Goal: Transaction & Acquisition: Purchase product/service

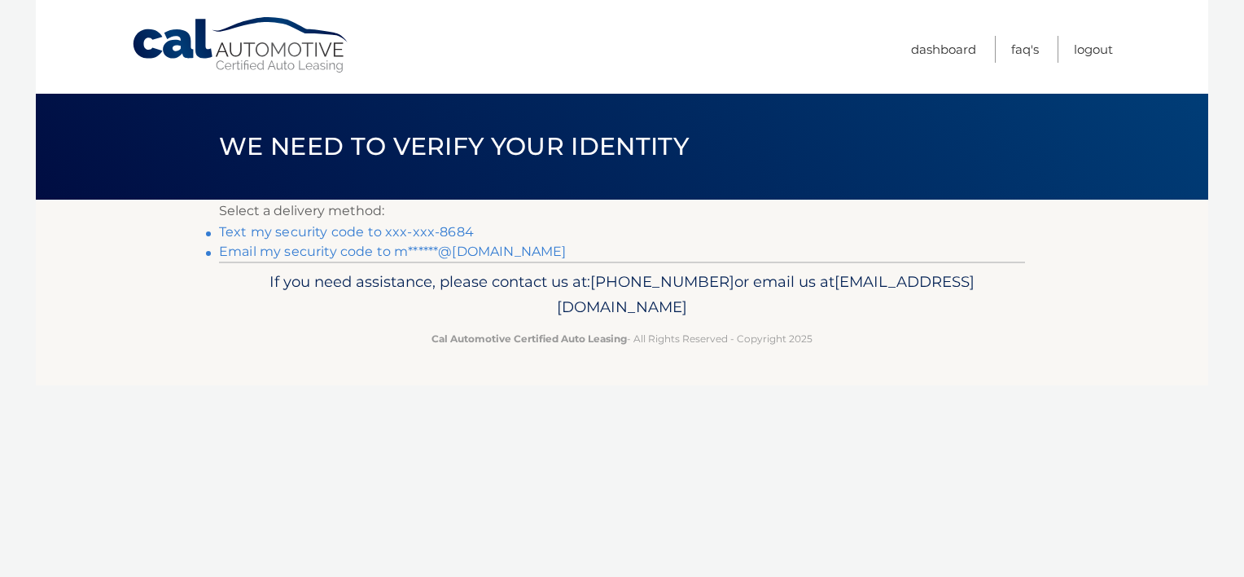
click at [468, 242] on li "Email my security code to m******@gmail.com" at bounding box center [622, 252] width 806 height 20
click at [463, 235] on link "Text my security code to xxx-xxx-8684" at bounding box center [346, 231] width 255 height 15
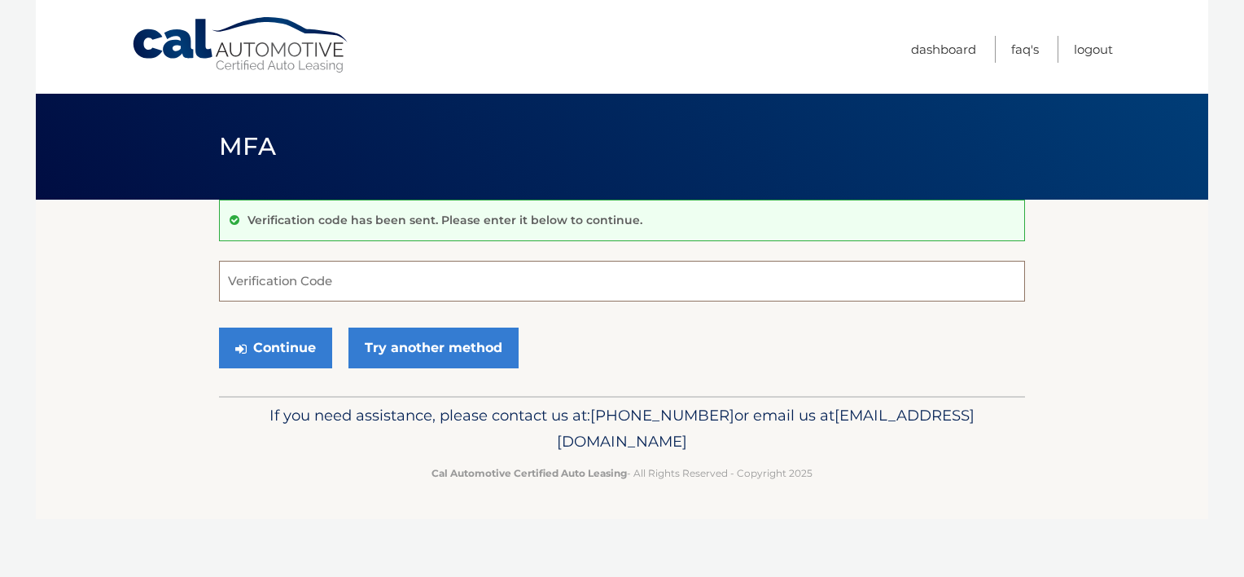
click at [428, 291] on input "Verification Code" at bounding box center [622, 281] width 806 height 41
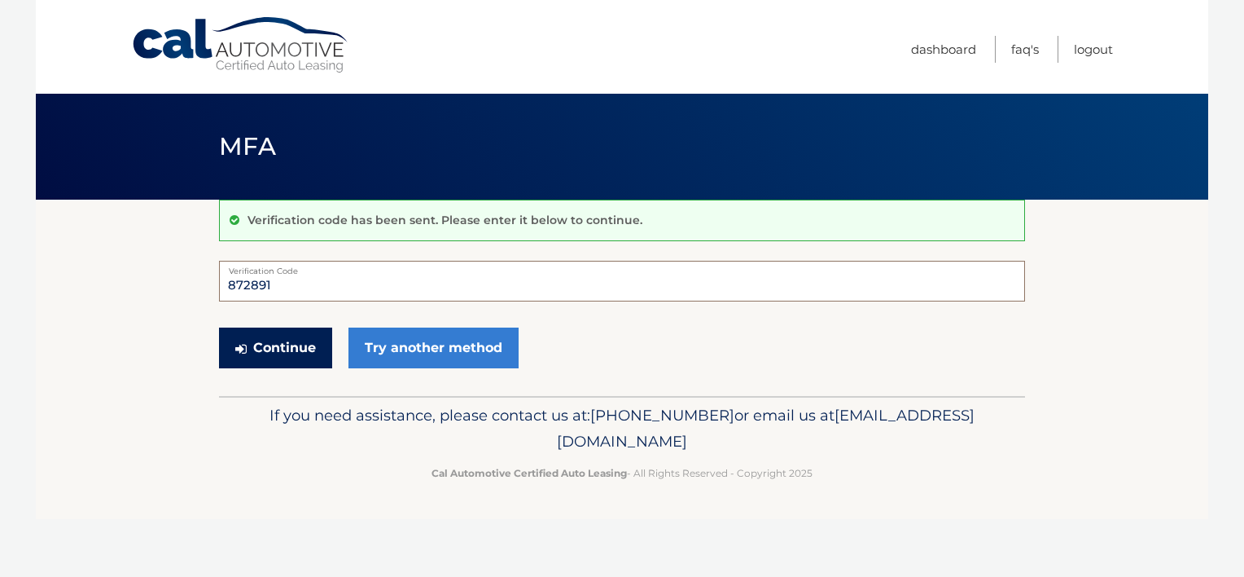
type input "872891"
click at [287, 356] on button "Continue" at bounding box center [275, 347] width 113 height 41
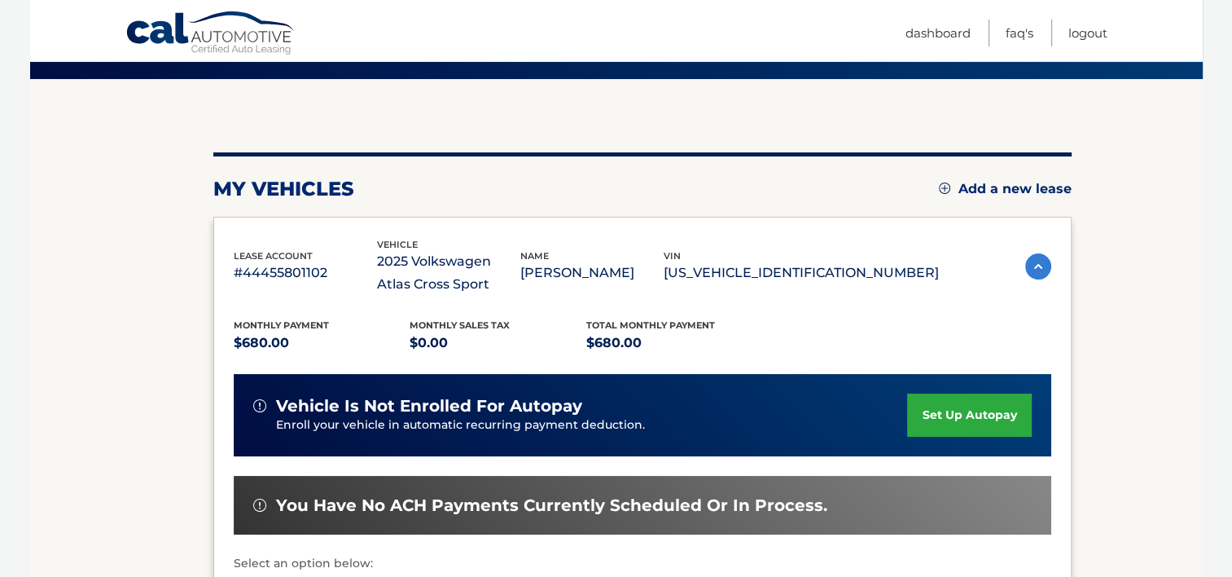
scroll to position [156, 0]
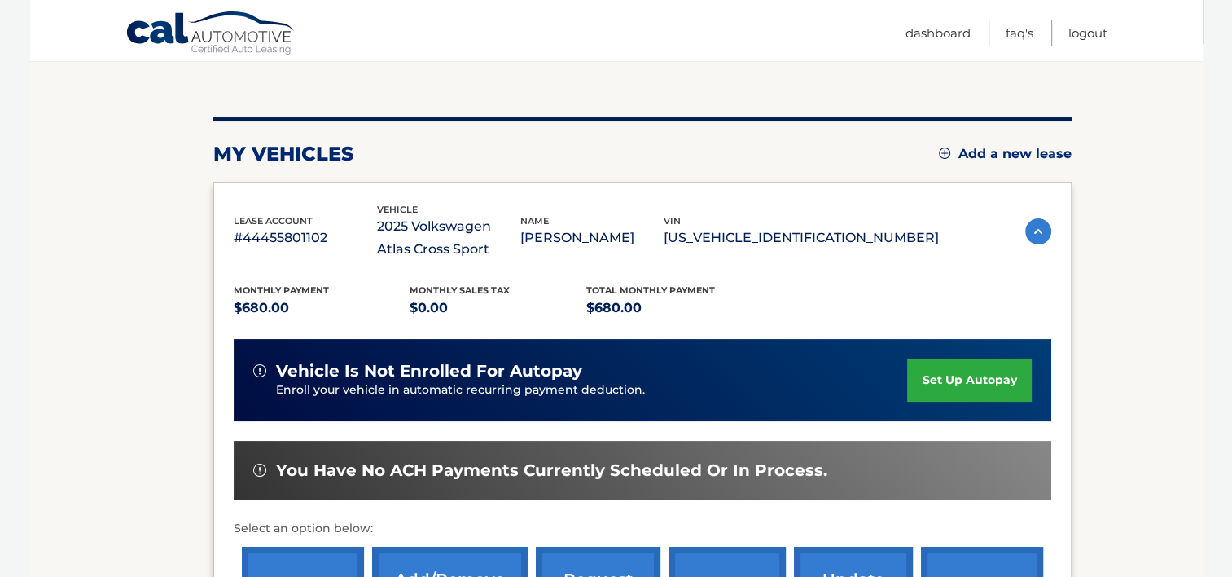
drag, startPoint x: 1231, startPoint y: 247, endPoint x: 1244, endPoint y: 368, distance: 122.0
click at [1231, 380] on html "Cal Automotive Menu Dashboard FAQ's Logout" at bounding box center [616, 132] width 1232 height 577
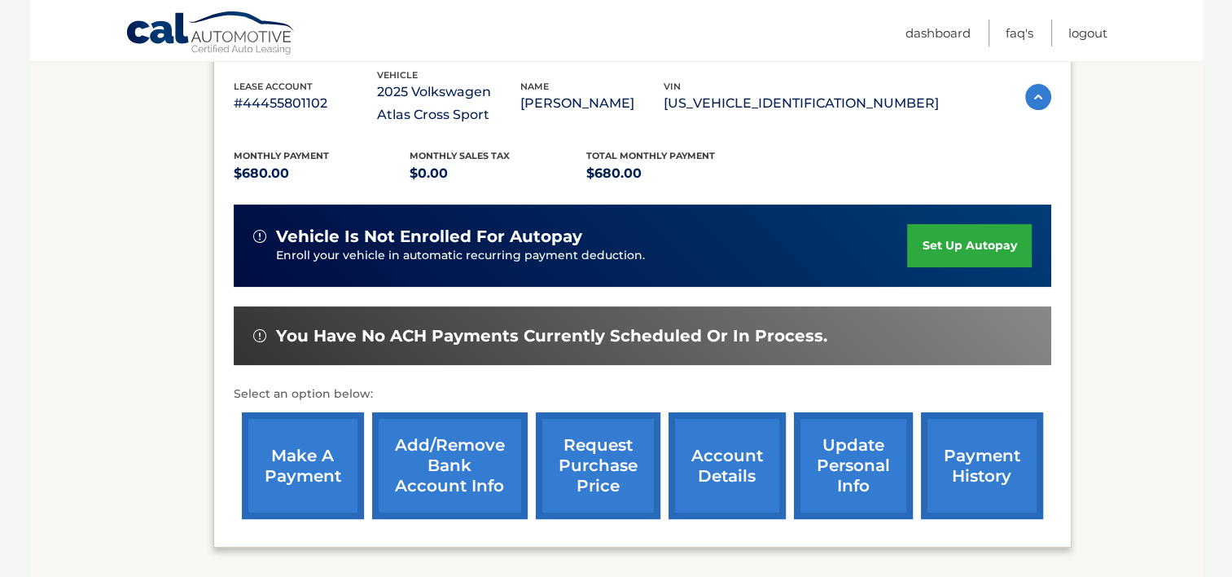
scroll to position [431, 0]
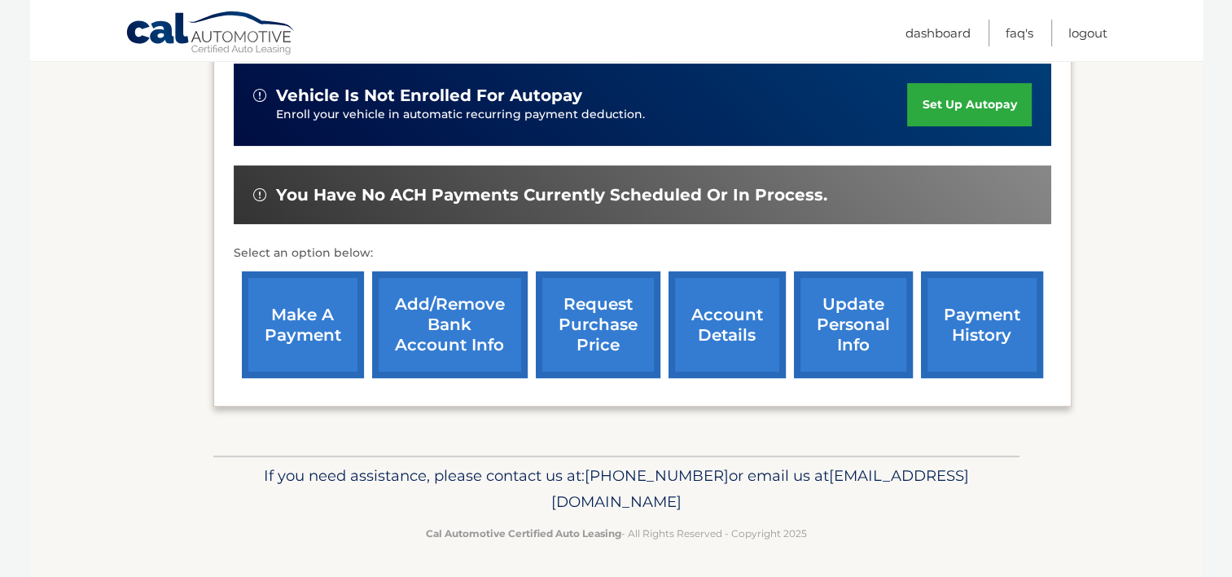
click at [312, 329] on link "make a payment" at bounding box center [303, 324] width 122 height 107
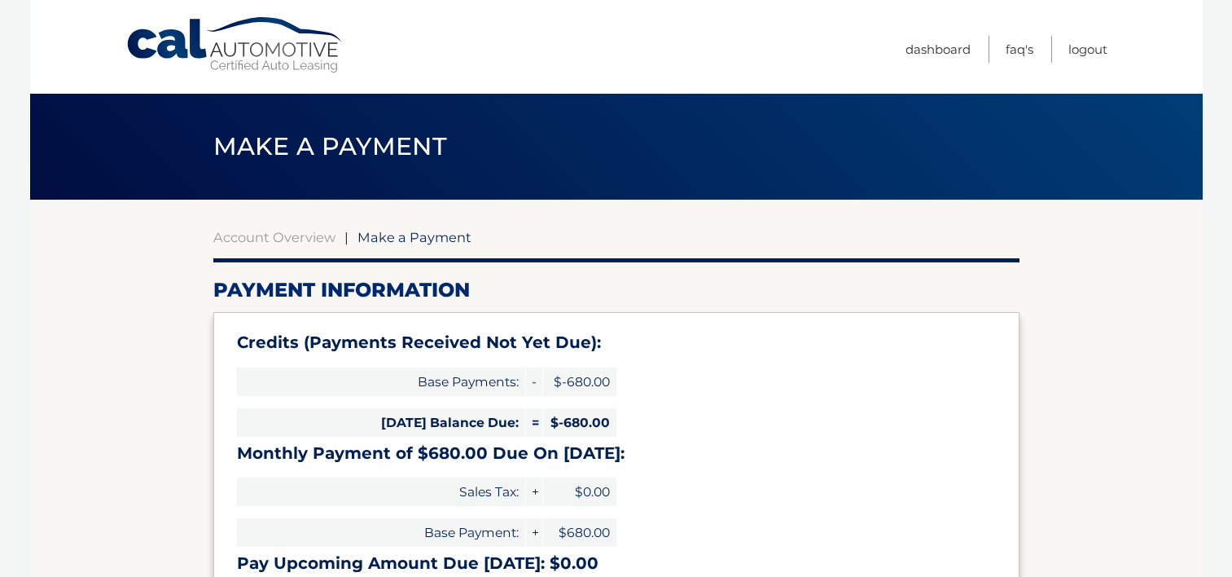
select select "MmYzMzA5YzQtNjg3Yi00Mjg5LWE3N2QtMmZhNjM0ZTFiMGM3"
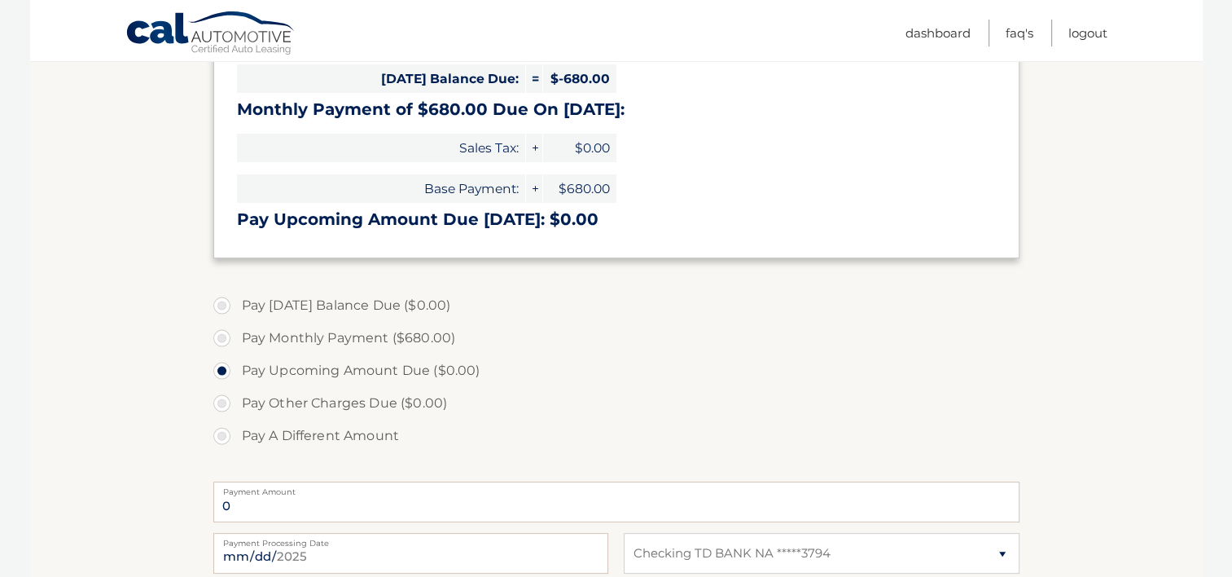
scroll to position [365, 0]
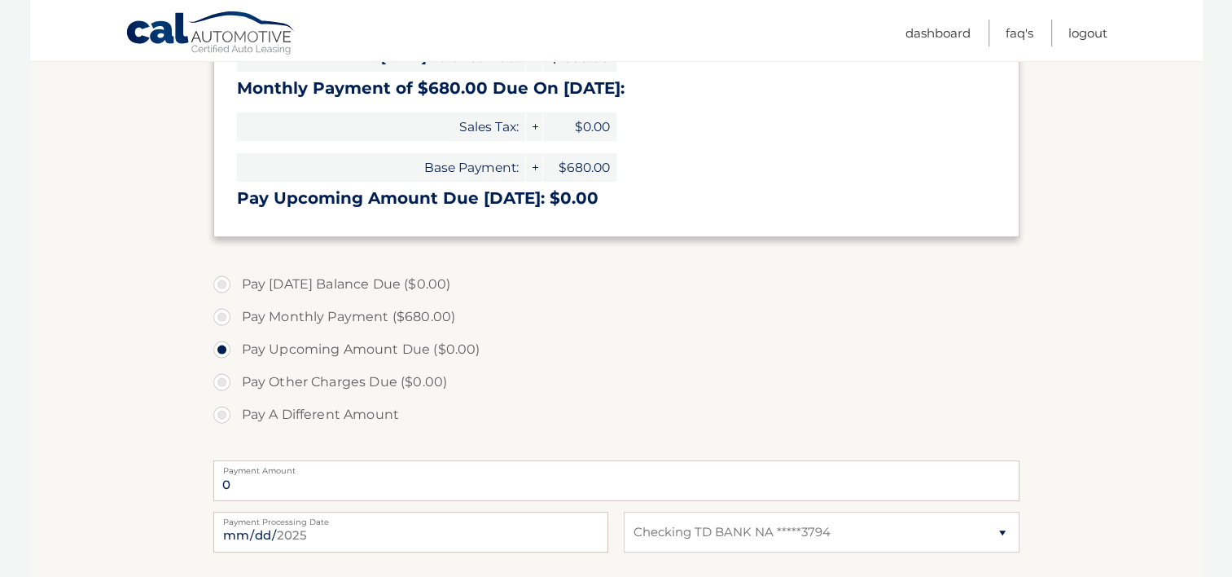
click at [331, 324] on label "Pay Monthly Payment ($680.00)" at bounding box center [616, 317] width 806 height 33
click at [236, 324] on input "Pay Monthly Payment ($680.00)" at bounding box center [228, 314] width 16 height 26
radio input "true"
type input "680.00"
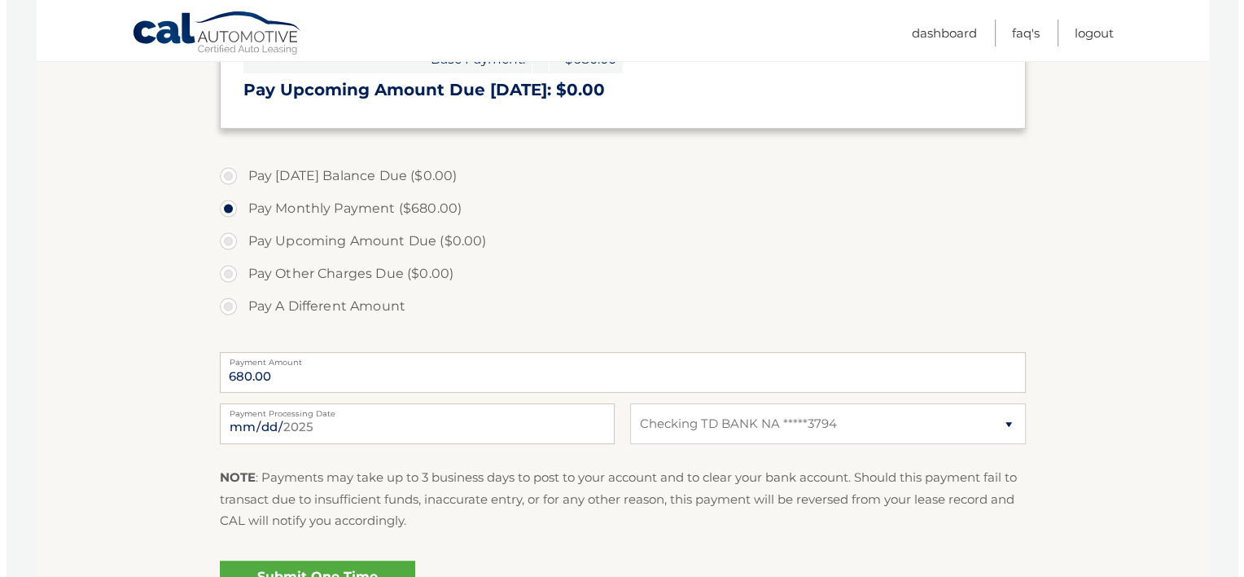
scroll to position [536, 0]
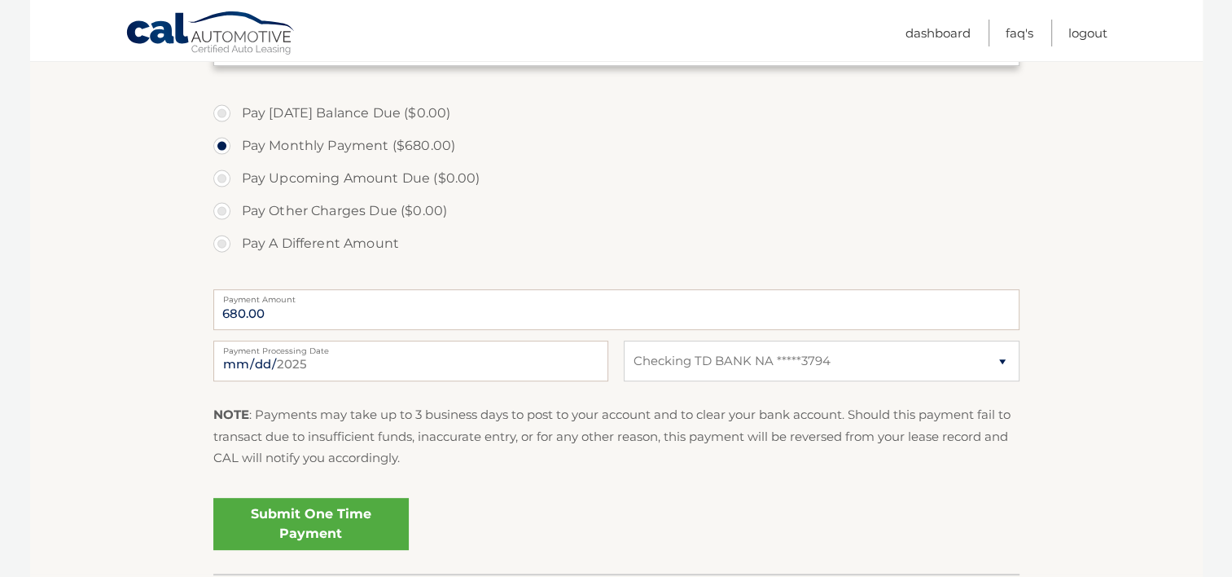
click at [283, 520] on link "Submit One Time Payment" at bounding box center [310, 524] width 195 height 52
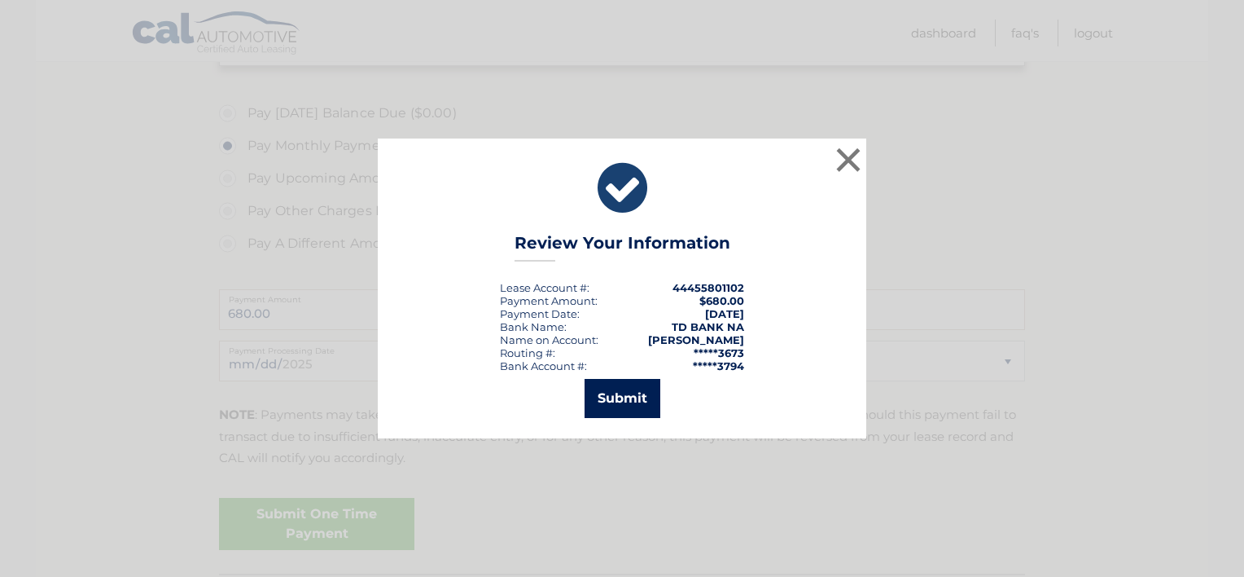
click at [617, 406] on button "Submit" at bounding box center [623, 398] width 76 height 39
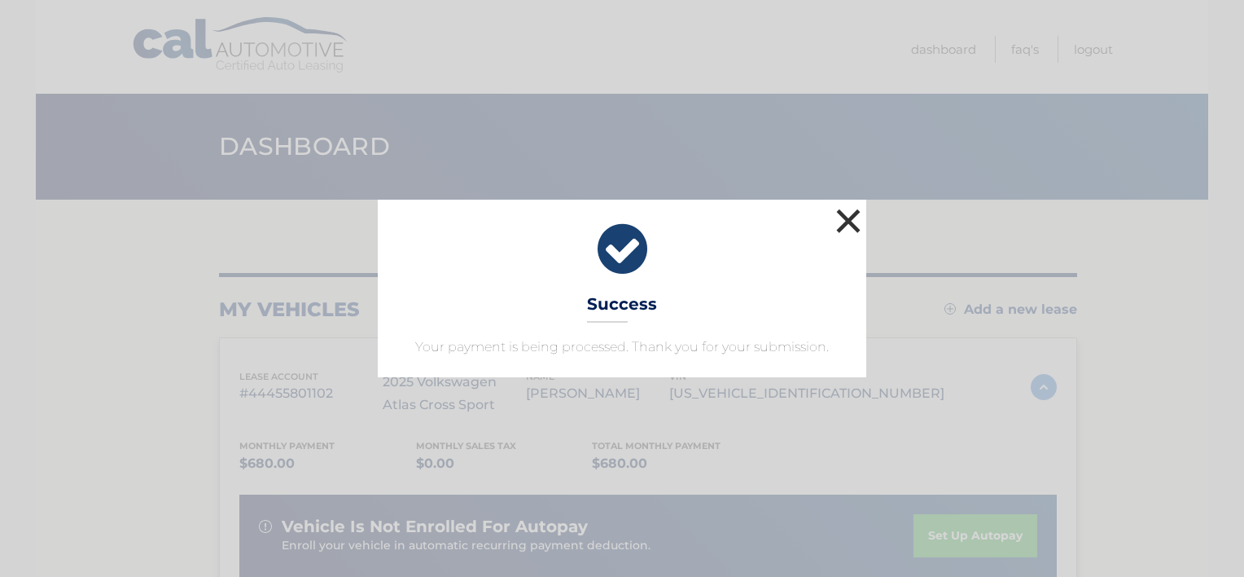
click at [841, 222] on button "×" at bounding box center [848, 220] width 33 height 33
